Goal: Transaction & Acquisition: Download file/media

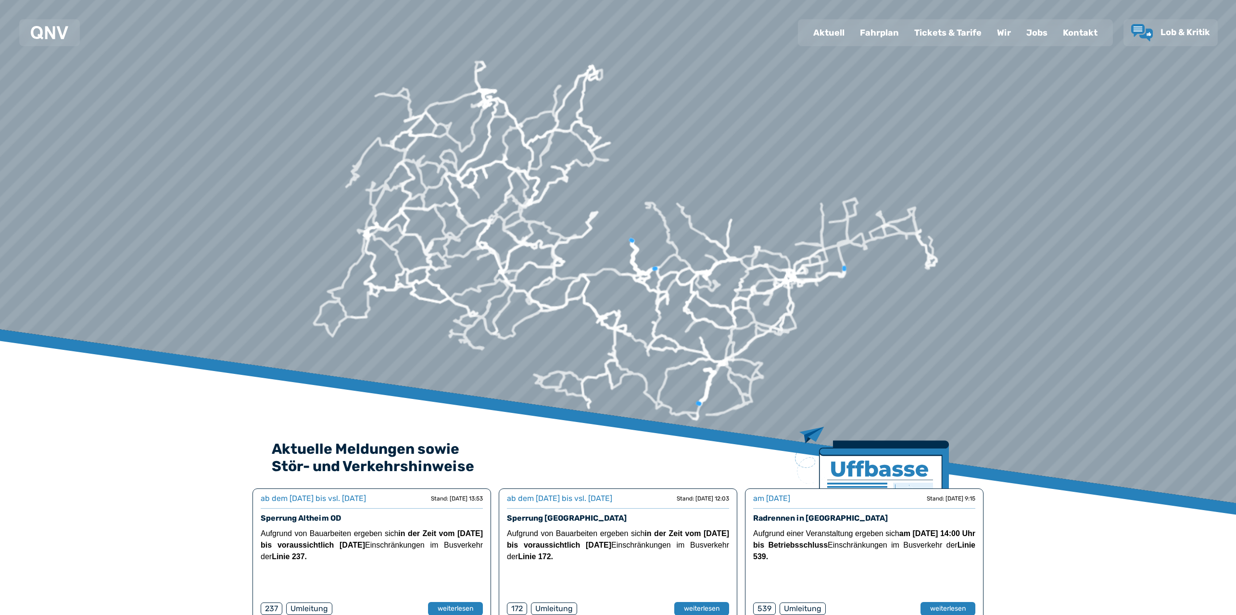
click at [884, 30] on div "Fahrplan" at bounding box center [879, 32] width 54 height 25
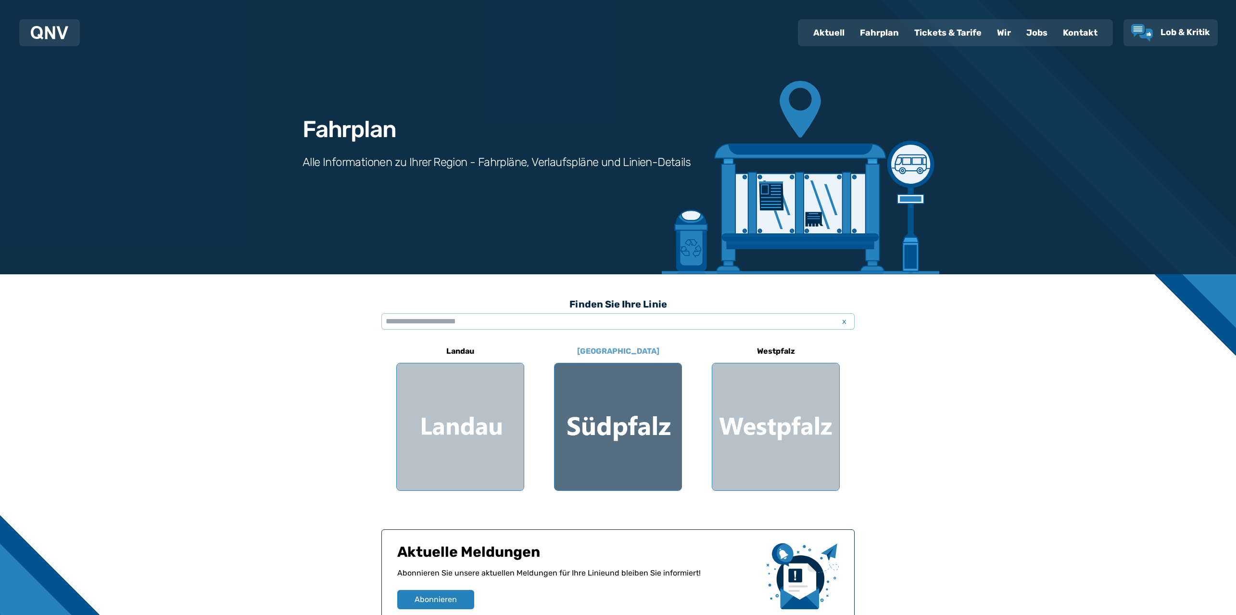
click at [640, 418] on div at bounding box center [617, 426] width 127 height 127
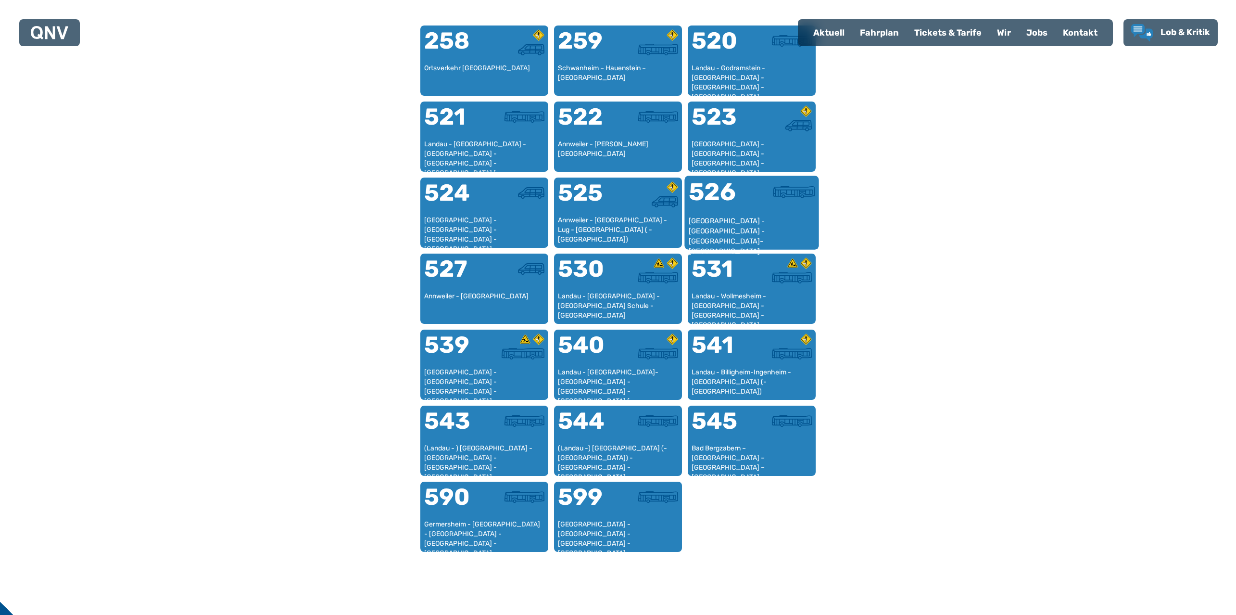
scroll to position [623, 0]
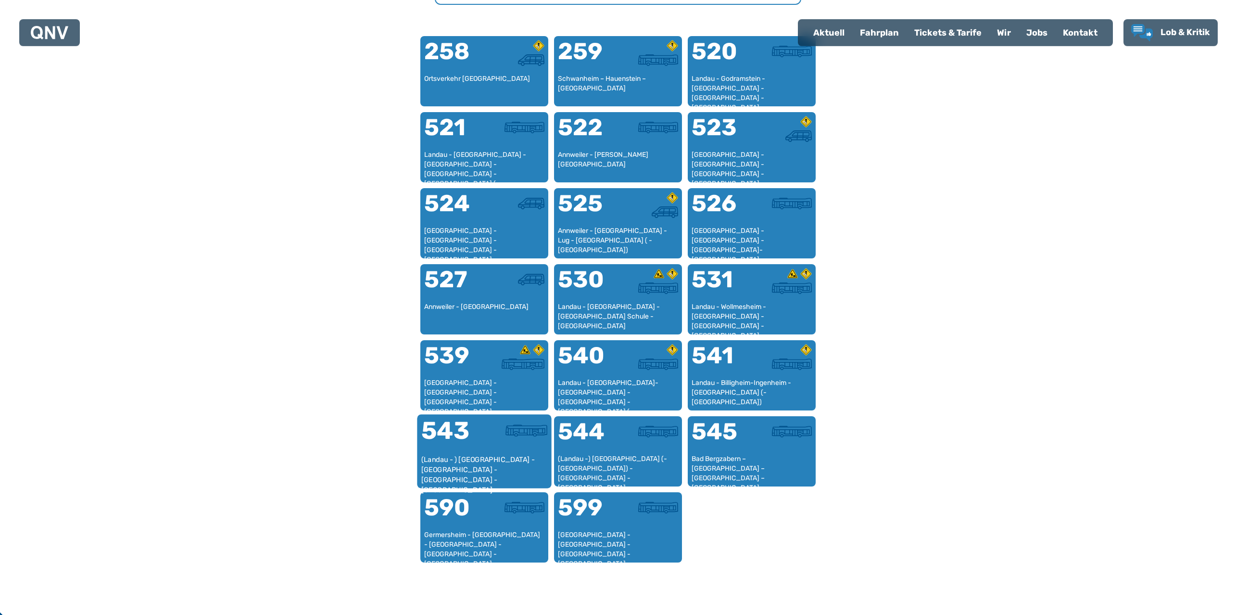
click at [470, 438] on div "543" at bounding box center [452, 436] width 63 height 36
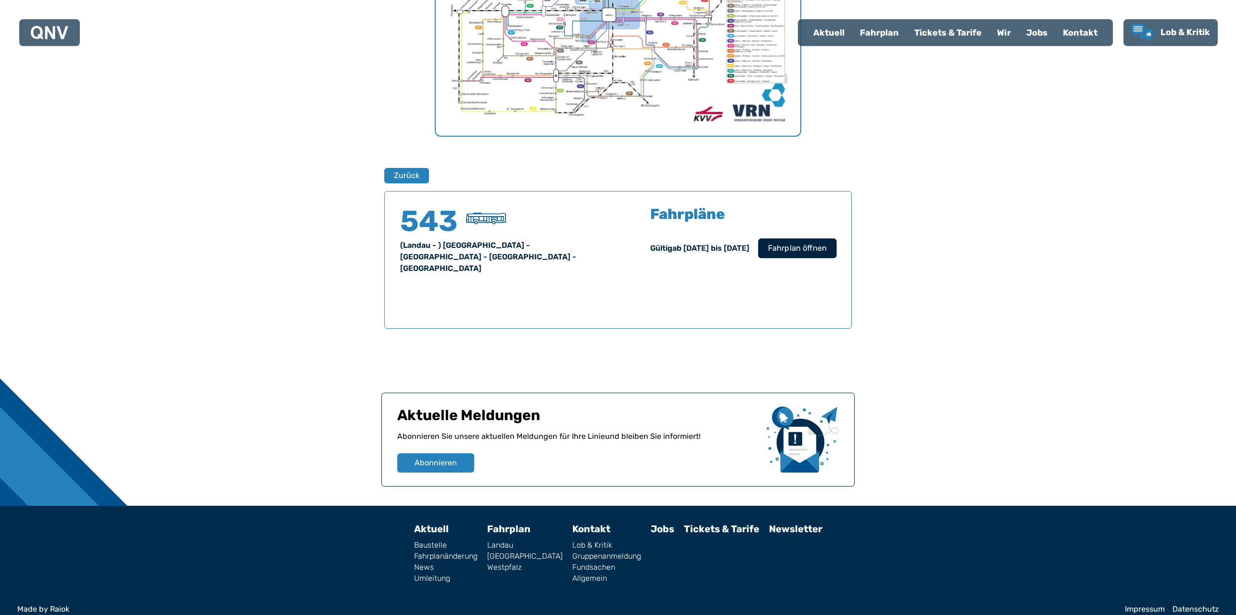
scroll to position [492, 0]
click at [814, 245] on span "Fahrplan öffnen" at bounding box center [797, 248] width 59 height 12
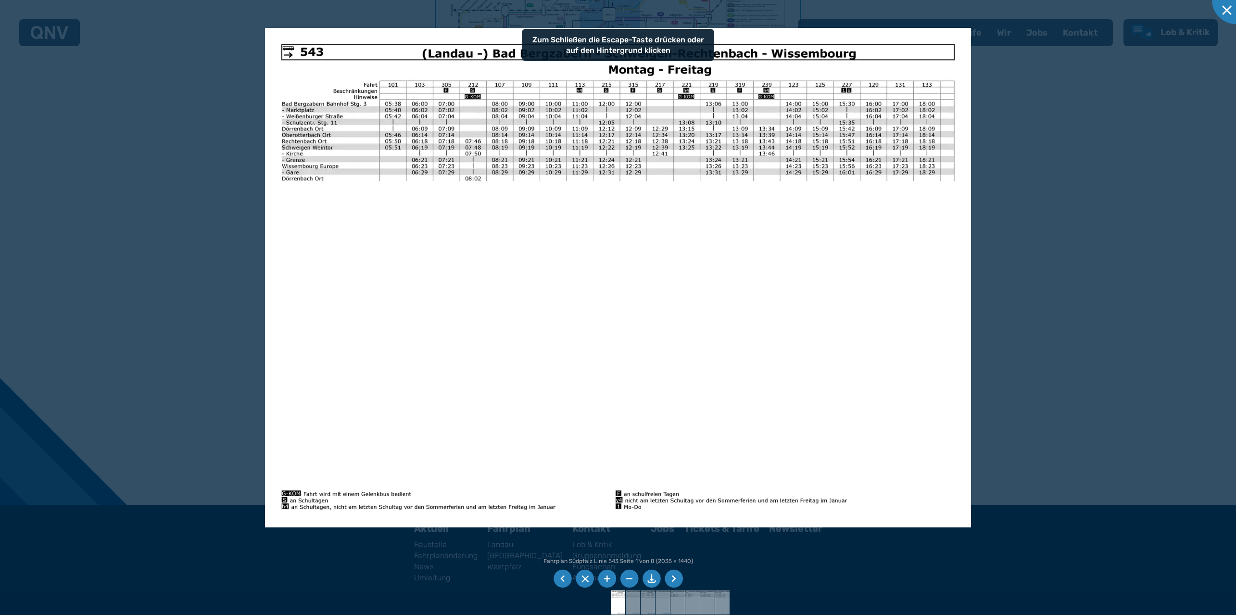
click at [650, 579] on li at bounding box center [651, 578] width 18 height 18
click at [1082, 139] on div at bounding box center [618, 307] width 1236 height 615
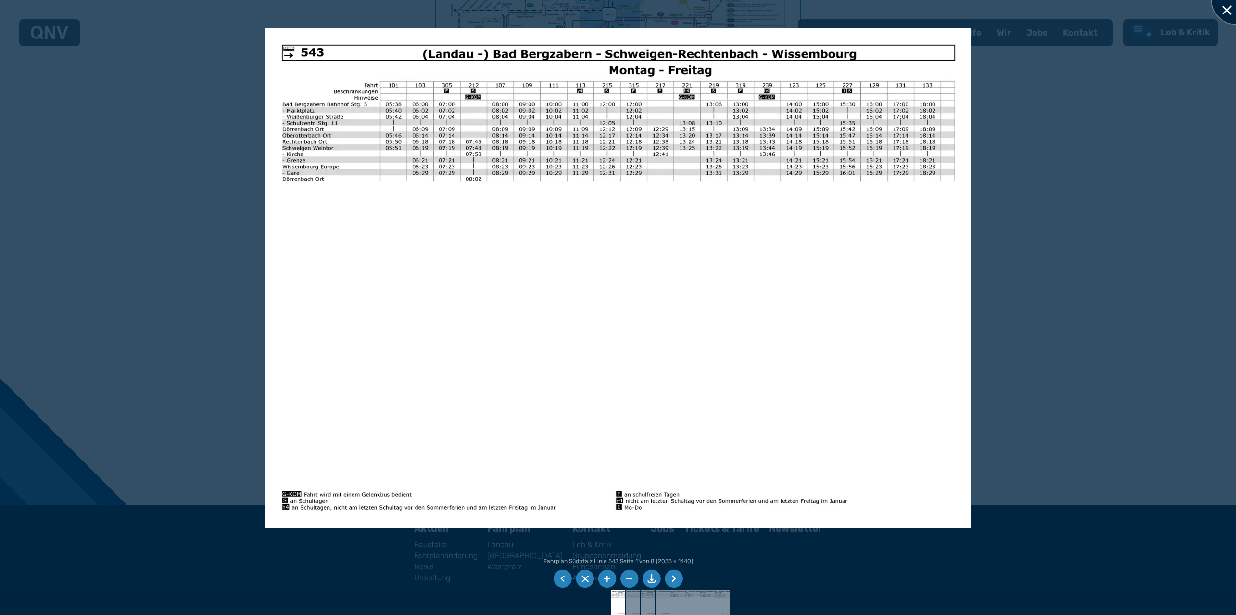
click at [1224, 13] on div at bounding box center [1236, 0] width 48 height 48
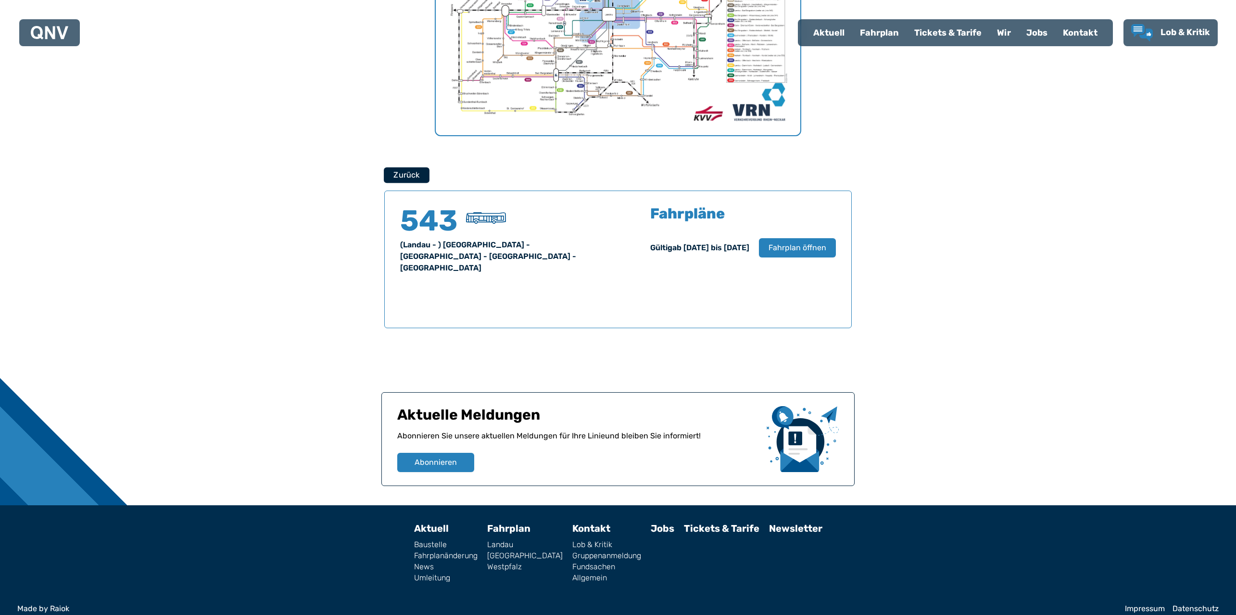
click at [403, 179] on button "Zurück" at bounding box center [407, 175] width 46 height 16
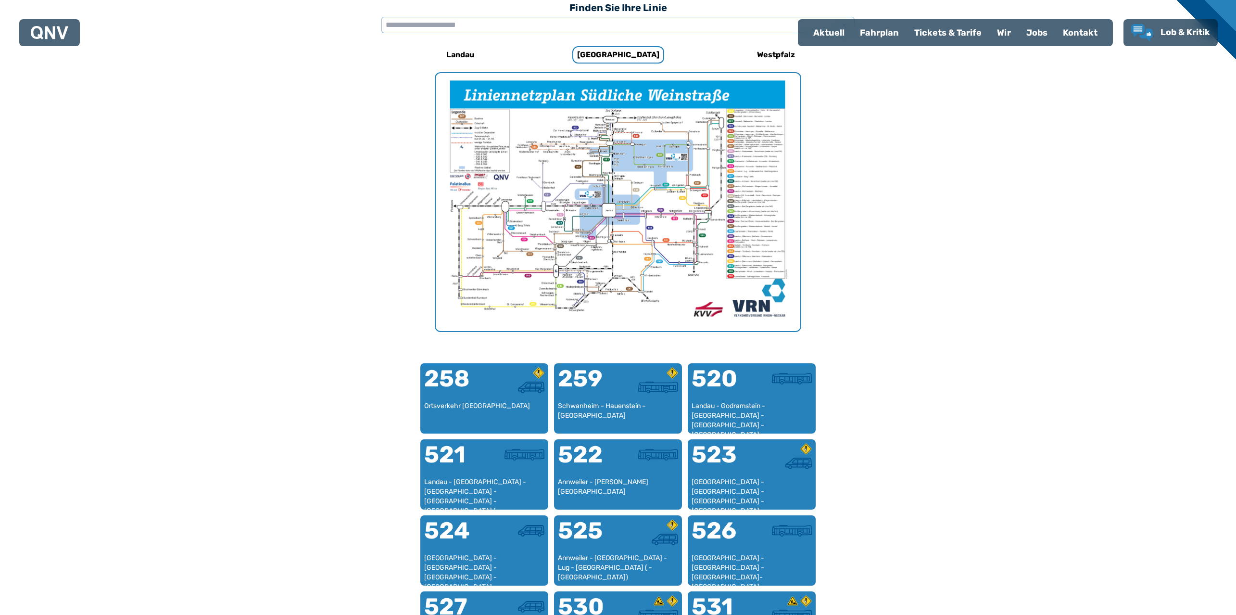
scroll to position [174, 0]
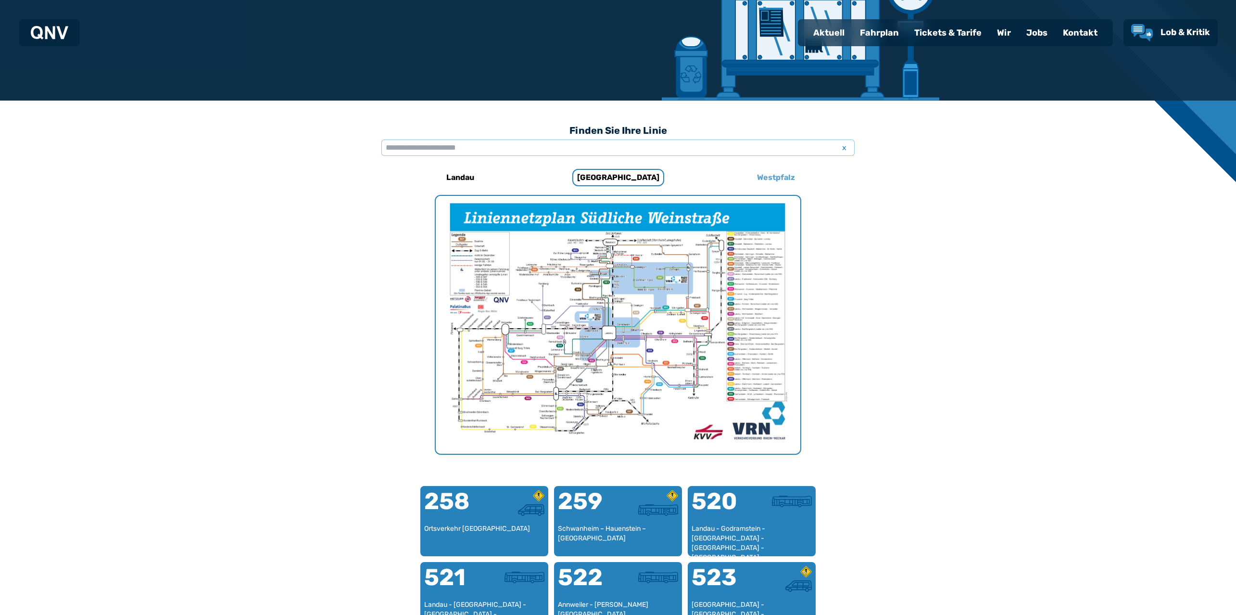
click at [761, 182] on h6 "Westpfalz" at bounding box center [776, 177] width 46 height 15
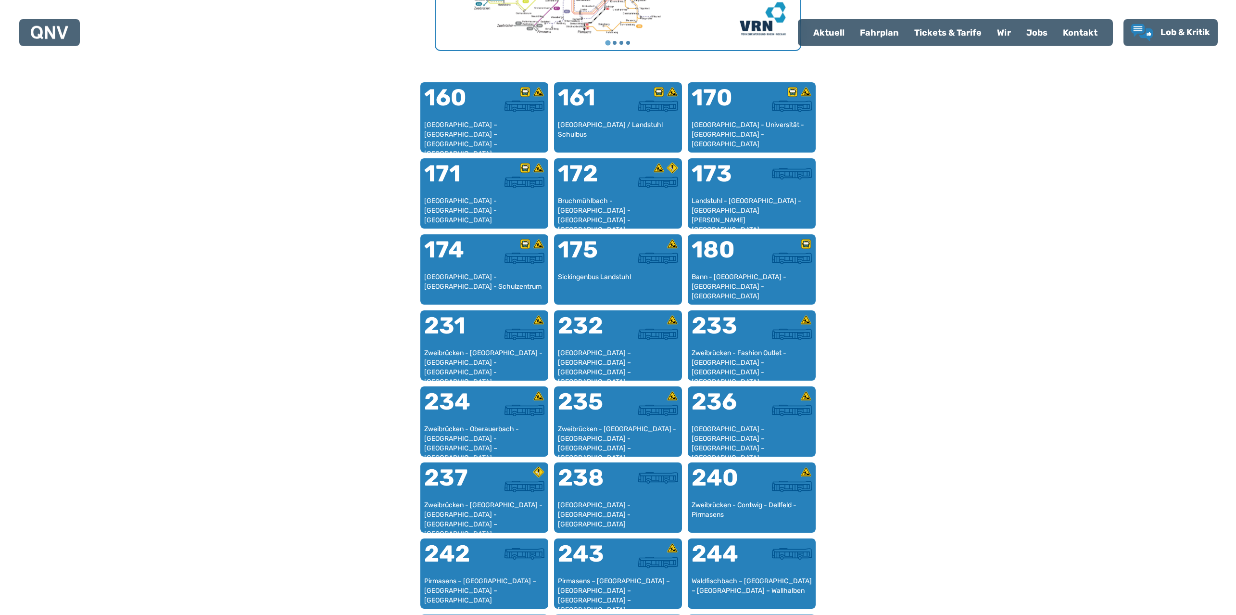
scroll to position [647, 0]
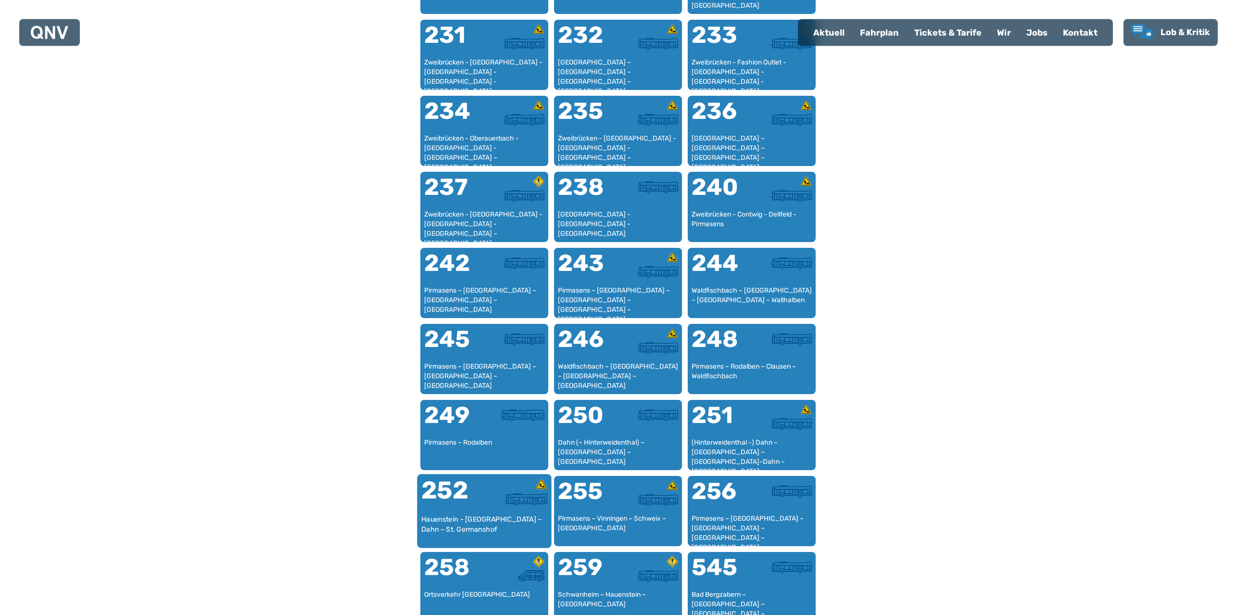
click at [498, 527] on div "Hauenstein – [GEOGRAPHIC_DATA] – Dahn – St. Germanshof" at bounding box center [484, 528] width 126 height 29
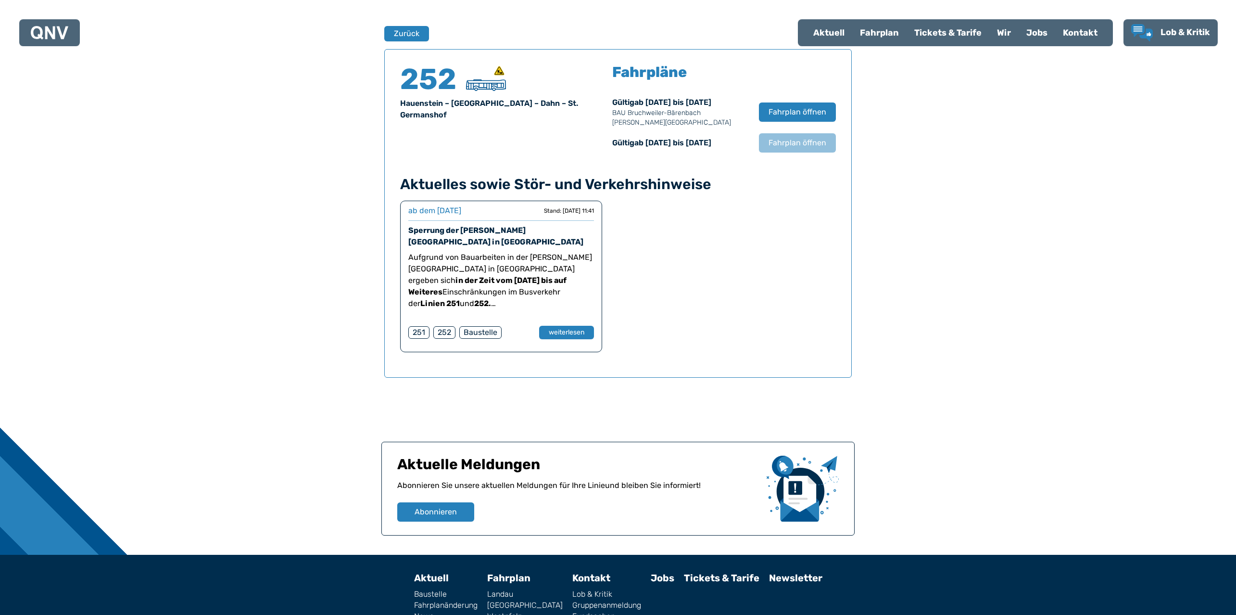
scroll to position [634, 0]
click at [793, 141] on span "Fahrplan öffnen" at bounding box center [797, 143] width 59 height 12
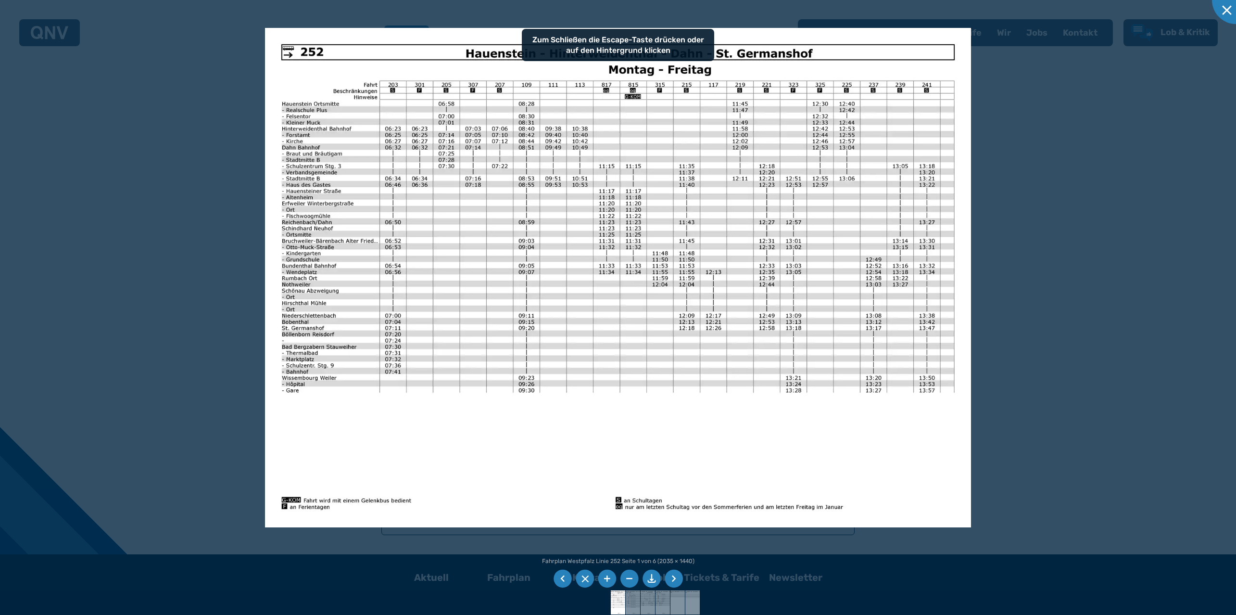
click at [654, 576] on li at bounding box center [651, 578] width 18 height 18
click at [1091, 241] on div at bounding box center [618, 307] width 1236 height 615
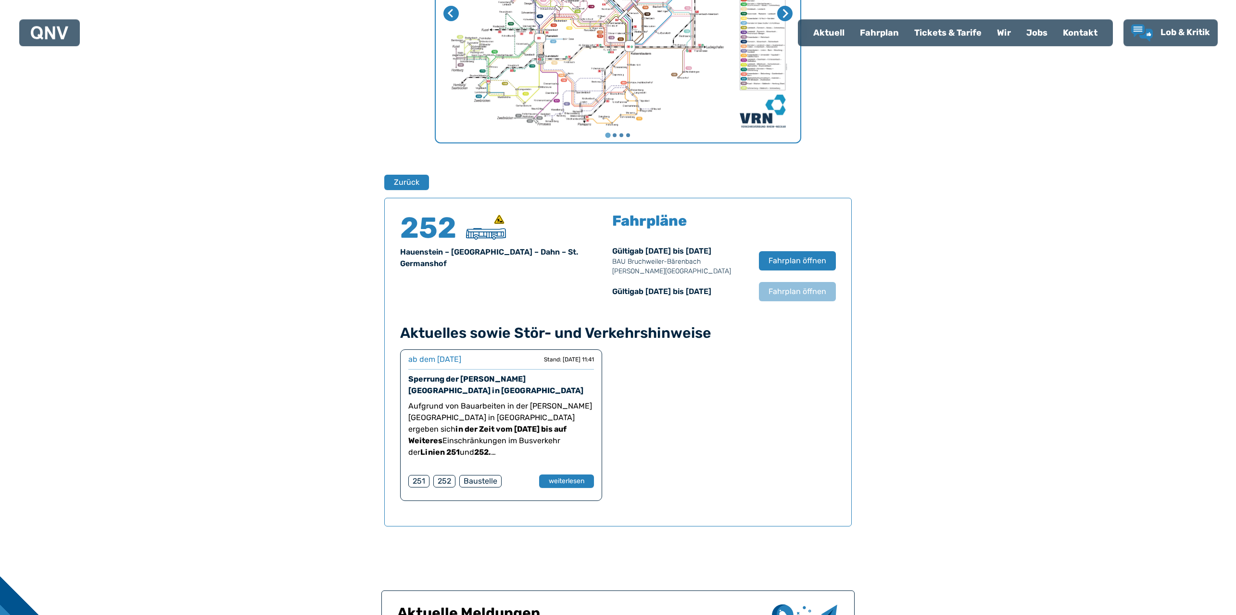
scroll to position [425, 0]
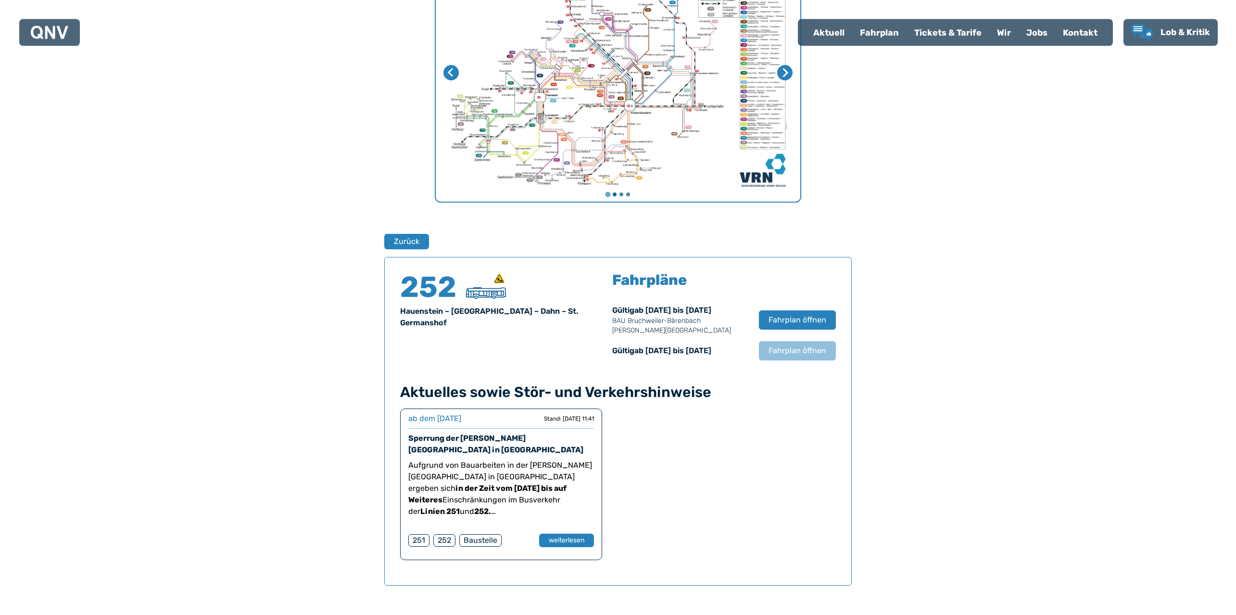
click at [615, 196] on button "Gehe zu Seite 2" at bounding box center [615, 195] width 4 height 4
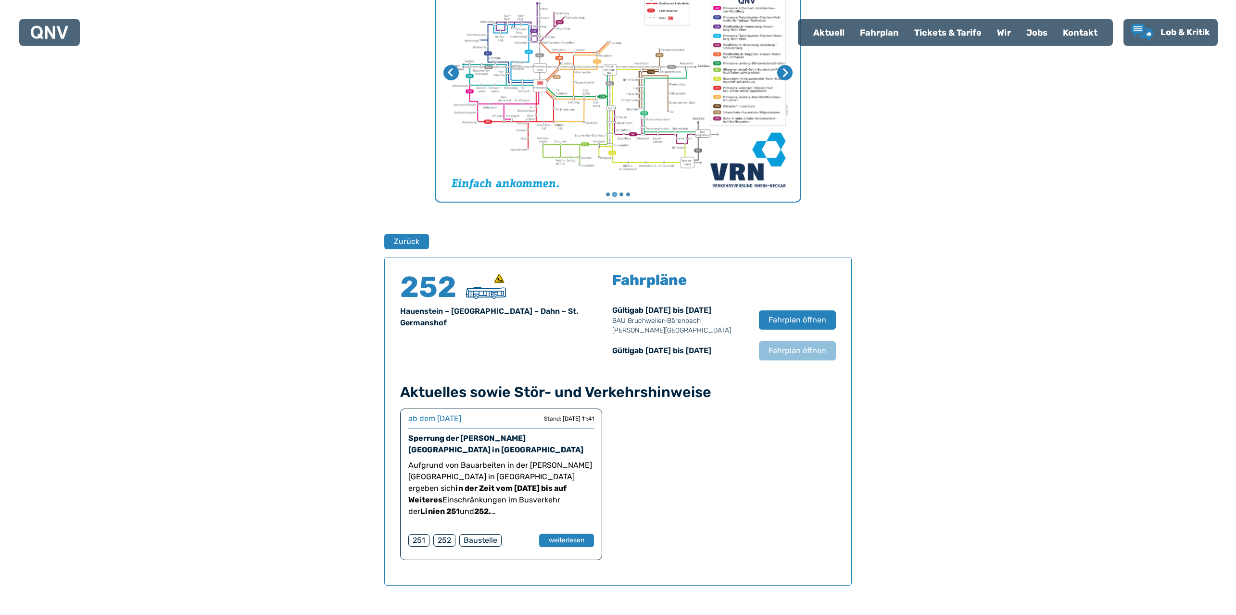
click at [623, 196] on li "Wählen Sie eine Seite zum Anzeigen" at bounding box center [621, 194] width 7 height 7
click at [623, 195] on button "Gehe zu Seite 3" at bounding box center [621, 195] width 4 height 4
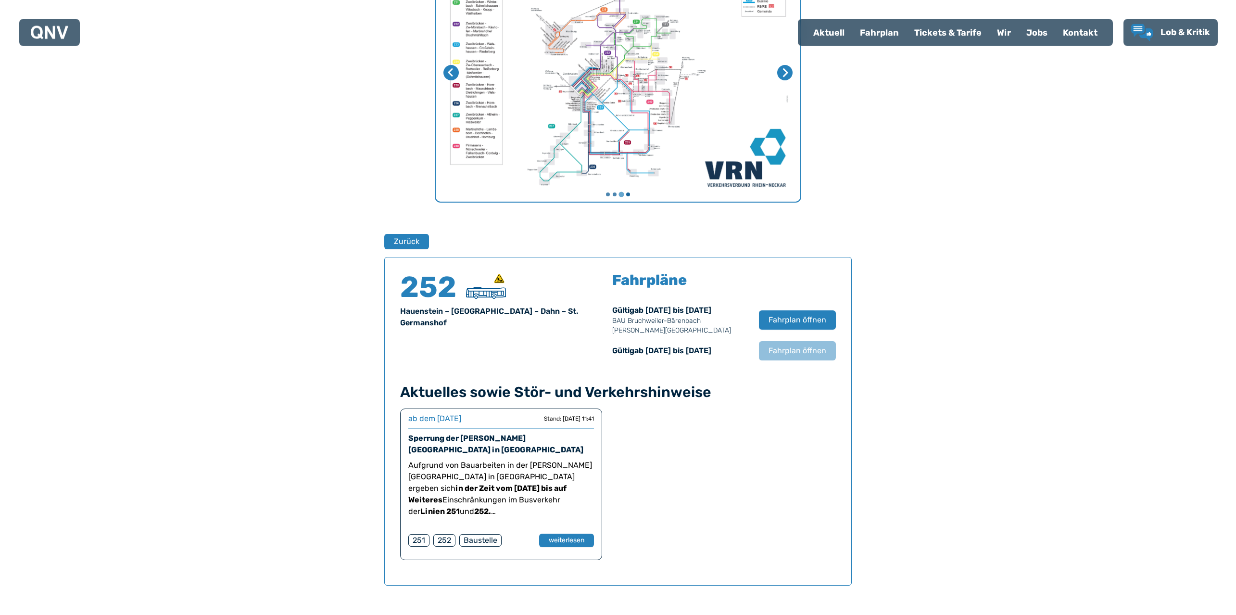
click at [628, 194] on button "Gehe zu Seite 4" at bounding box center [628, 195] width 4 height 4
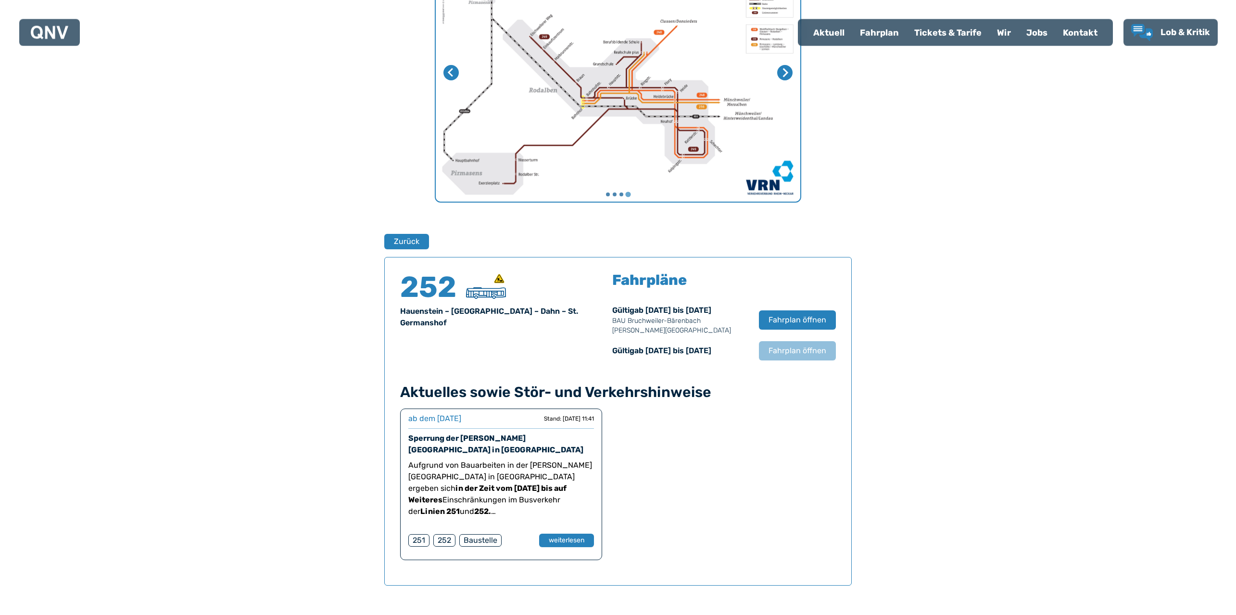
click at [610, 198] on li "Wählen Sie eine Seite zum Anzeigen" at bounding box center [607, 194] width 7 height 7
click at [608, 196] on button "Gehe zu Seite 1" at bounding box center [608, 195] width 4 height 4
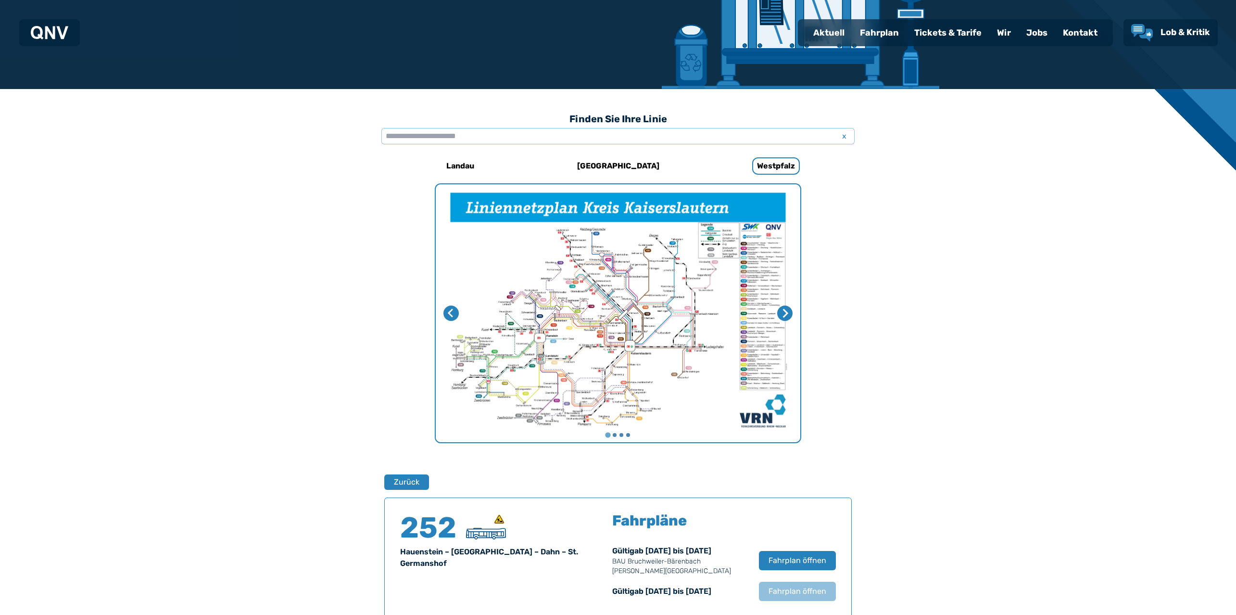
scroll to position [180, 0]
